Goal: Find specific page/section: Find specific page/section

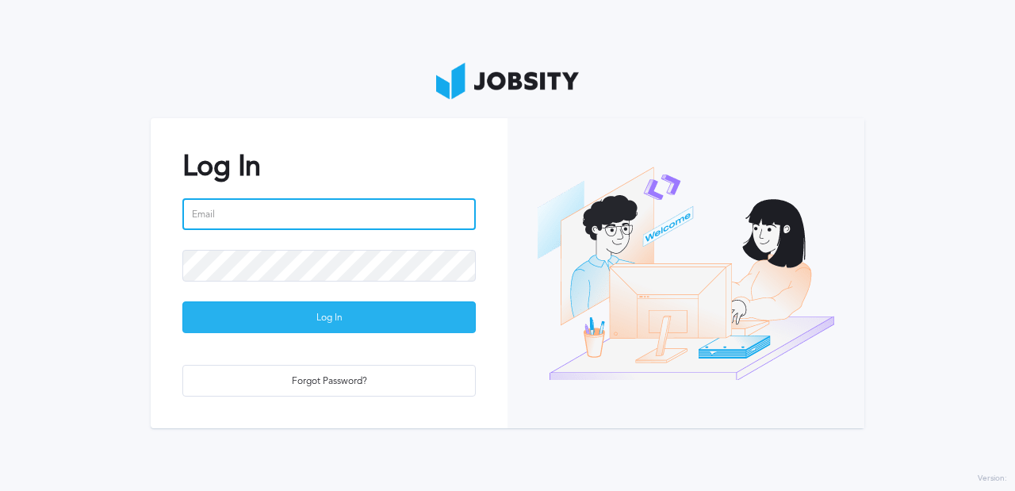
type input "[EMAIL_ADDRESS][DOMAIN_NAME]"
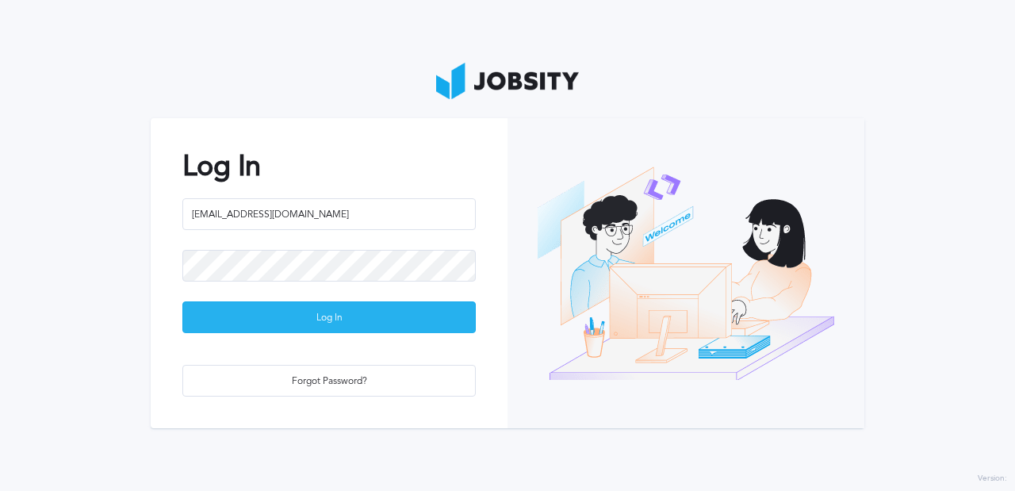
click at [371, 317] on div "Log In" at bounding box center [329, 318] width 292 height 32
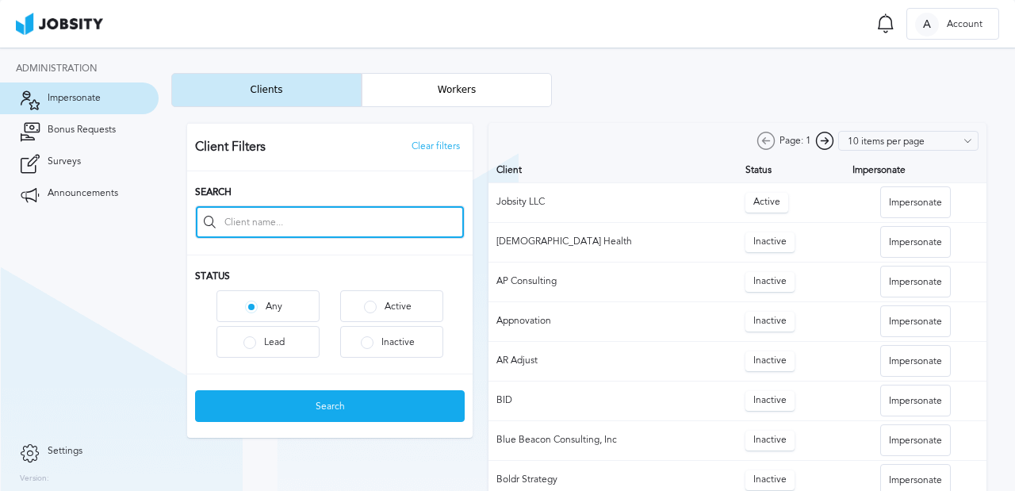
click at [251, 224] on input at bounding box center [330, 222] width 268 height 32
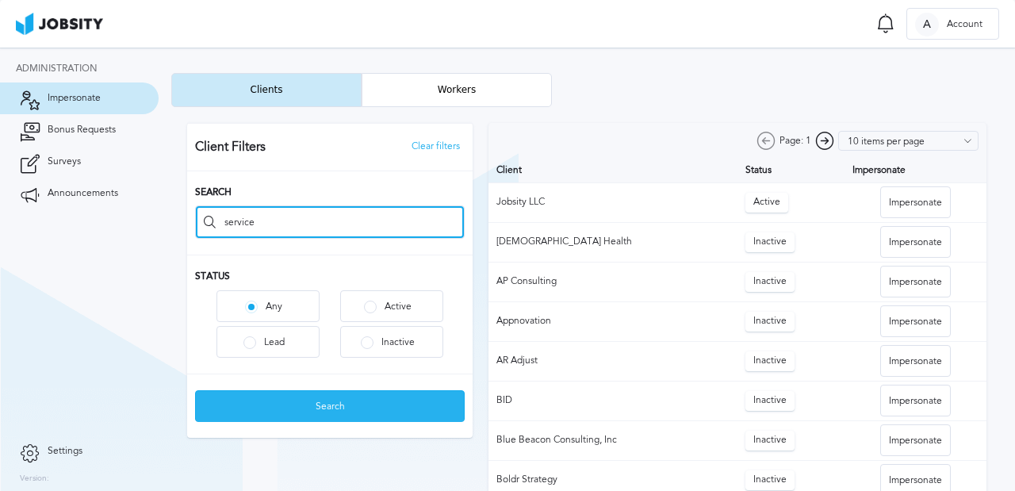
type input "service"
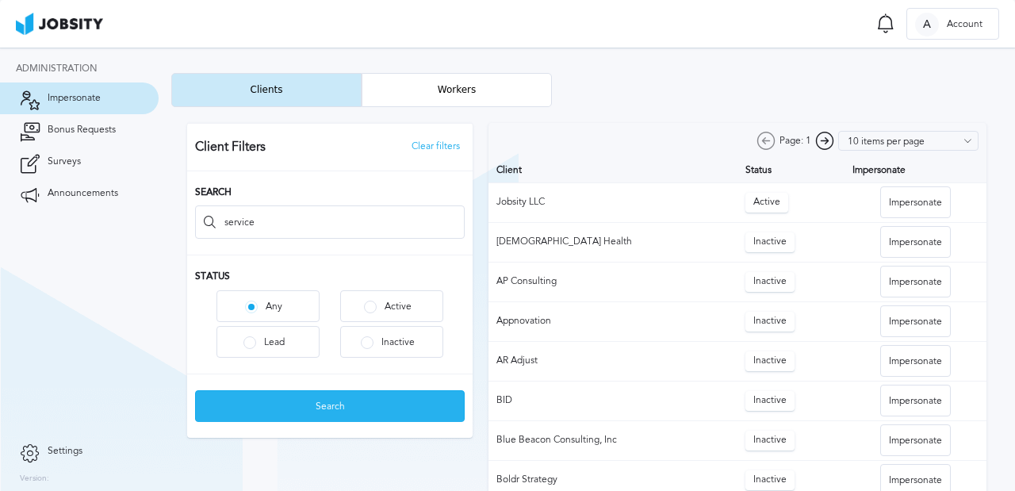
click at [290, 415] on div "Search" at bounding box center [330, 407] width 268 height 32
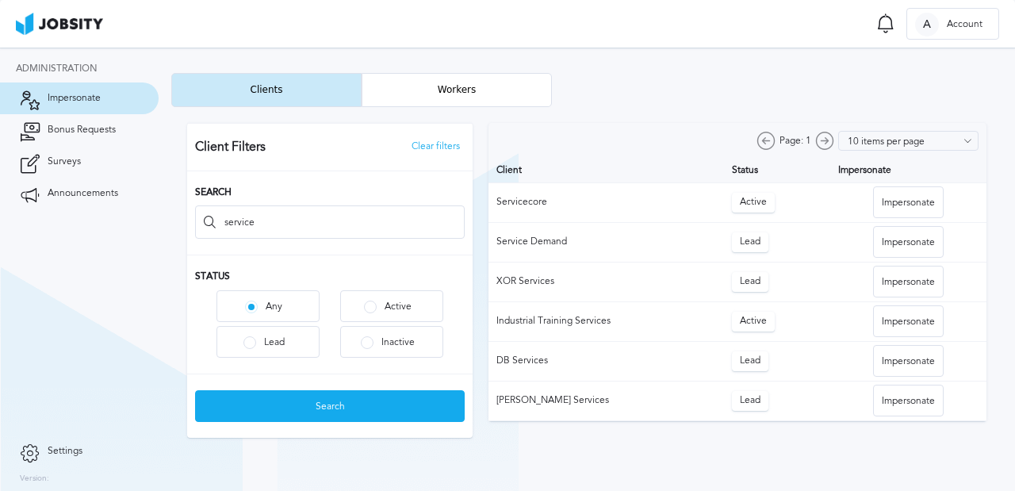
click at [892, 196] on div at bounding box center [586, 280] width 831 height 347
click at [894, 205] on div "Impersonate" at bounding box center [908, 203] width 69 height 32
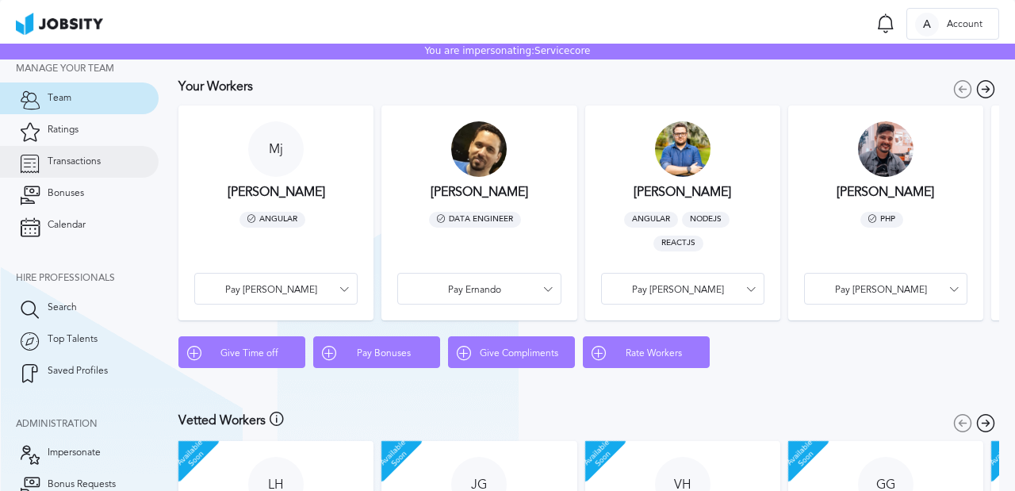
click at [71, 155] on link "Transactions" at bounding box center [79, 162] width 159 height 32
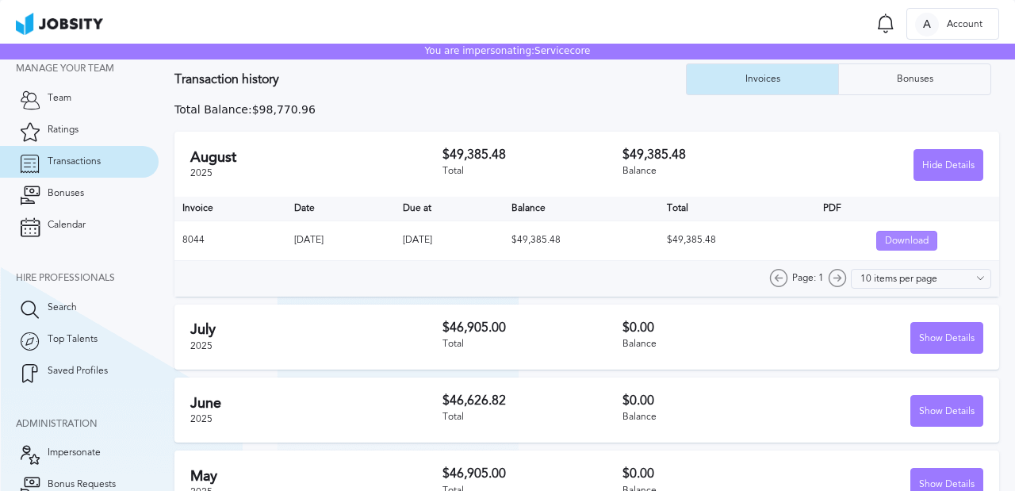
click at [900, 242] on div "Download" at bounding box center [906, 242] width 59 height 20
